Goal: Information Seeking & Learning: Learn about a topic

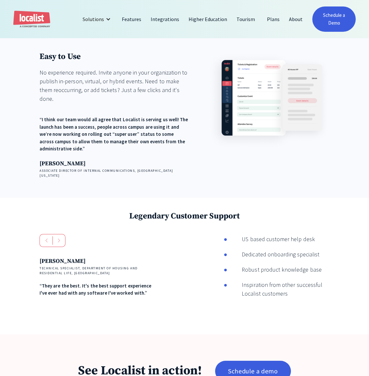
scroll to position [767, 0]
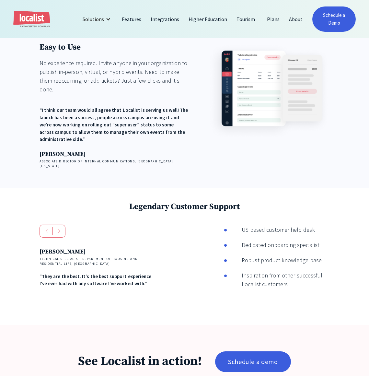
click at [297, 225] on div "US based customer help desk" at bounding box center [271, 229] width 88 height 9
click at [297, 241] on div "Dedicated onboarding specialist" at bounding box center [273, 245] width 92 height 9
click at [58, 229] on img "next slide" at bounding box center [59, 231] width 3 height 4
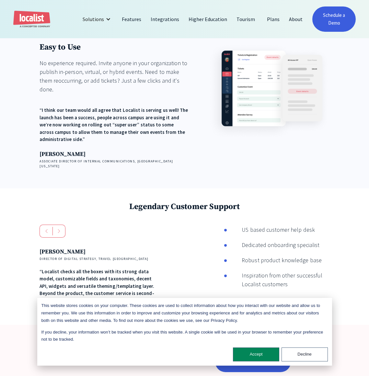
click at [59, 225] on div "next slide" at bounding box center [59, 231] width 13 height 13
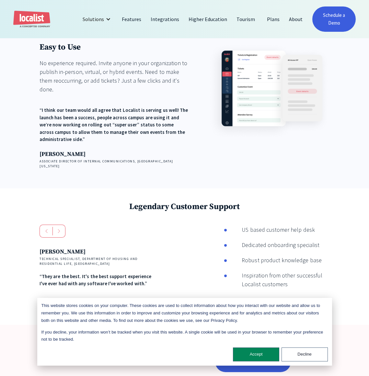
click at [59, 225] on div "next slide" at bounding box center [59, 231] width 13 height 13
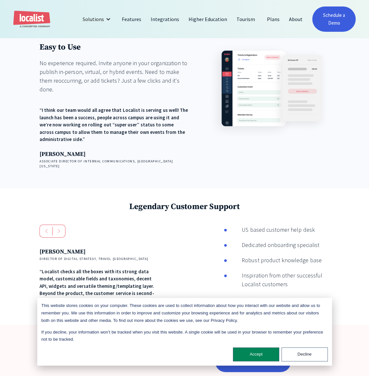
click at [43, 225] on div "previous slide" at bounding box center [46, 231] width 13 height 13
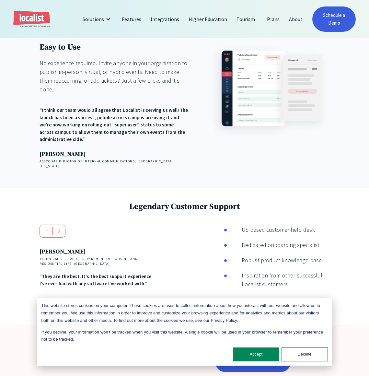
click at [43, 225] on div "previous slide" at bounding box center [46, 231] width 13 height 13
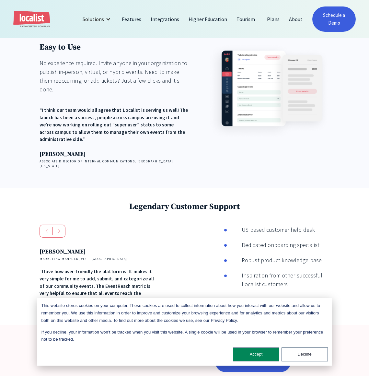
drag, startPoint x: 255, startPoint y: 128, endPoint x: 330, endPoint y: 130, distance: 75.0
click at [330, 188] on div "Legendary Customer Support Andres Reid Technical Specialist, Department of Hous…" at bounding box center [184, 256] width 369 height 137
click at [273, 241] on li "Dedicated onboarding specialist" at bounding box center [277, 247] width 106 height 12
drag, startPoint x: 289, startPoint y: 160, endPoint x: 273, endPoint y: 151, distance: 18.7
click at [273, 271] on div "Inspiration from other successful Localist customers" at bounding box center [278, 280] width 103 height 18
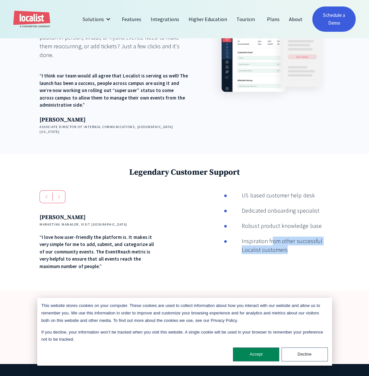
scroll to position [829, 0]
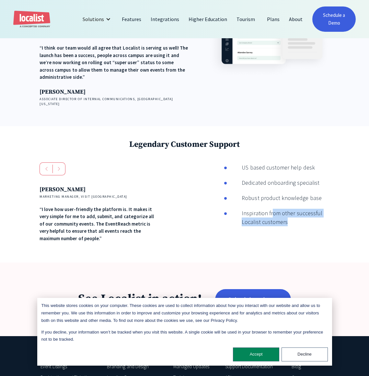
click at [59, 363] on div "Event Listings" at bounding box center [54, 366] width 26 height 7
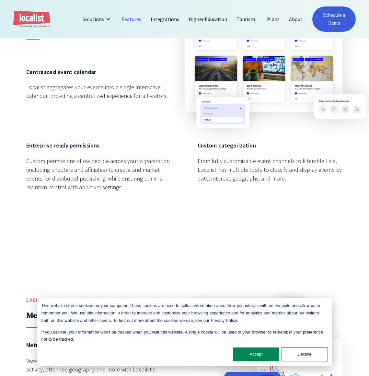
scroll to position [606, 0]
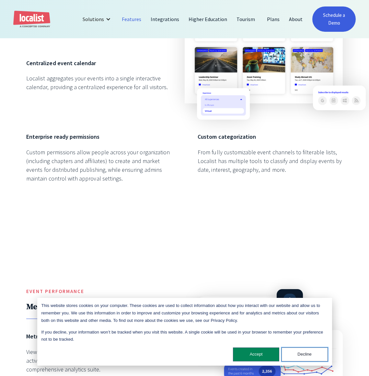
click at [293, 353] on button "Decline" at bounding box center [305, 355] width 46 height 14
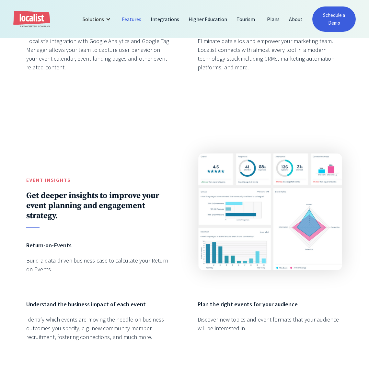
scroll to position [986, 0]
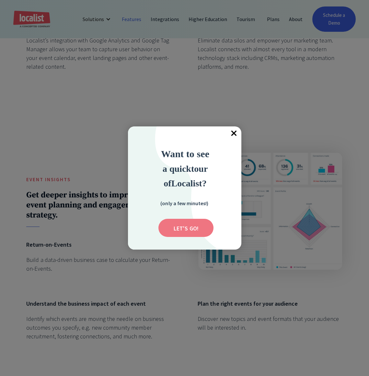
click at [196, 226] on input "Submit" at bounding box center [186, 228] width 55 height 18
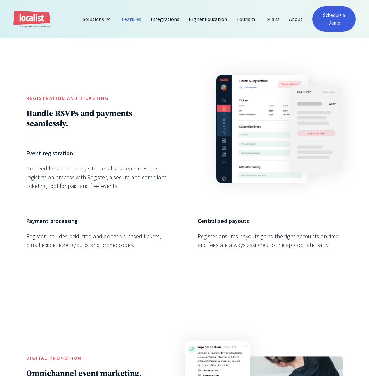
scroll to position [1334, 0]
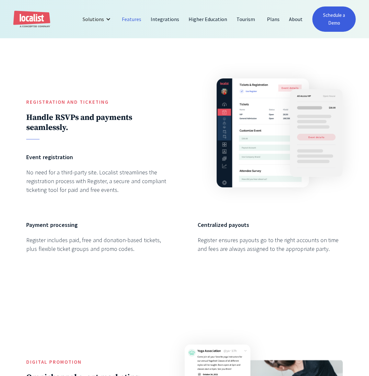
click at [148, 186] on div "No need for a third-party site. Localist streamlines the registration process w…" at bounding box center [98, 181] width 145 height 26
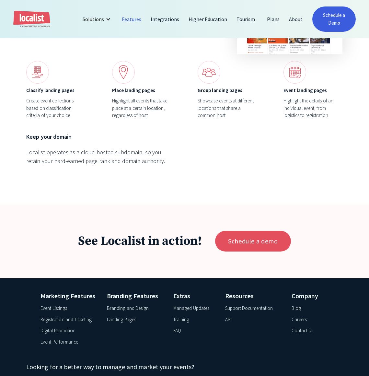
scroll to position [2161, 0]
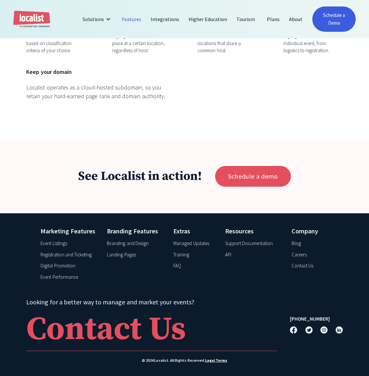
click at [64, 241] on div "Event Listings" at bounding box center [54, 243] width 26 height 7
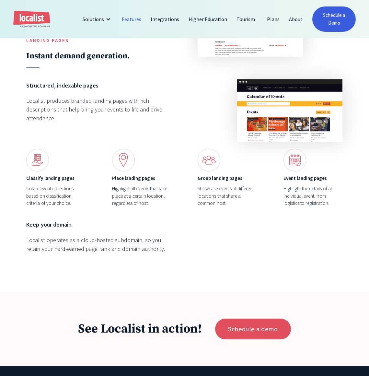
scroll to position [2161, 0]
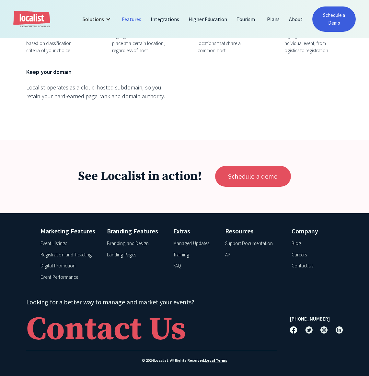
click at [68, 254] on div "Registration and Ticketing" at bounding box center [66, 254] width 51 height 7
